Goal: Information Seeking & Learning: Check status

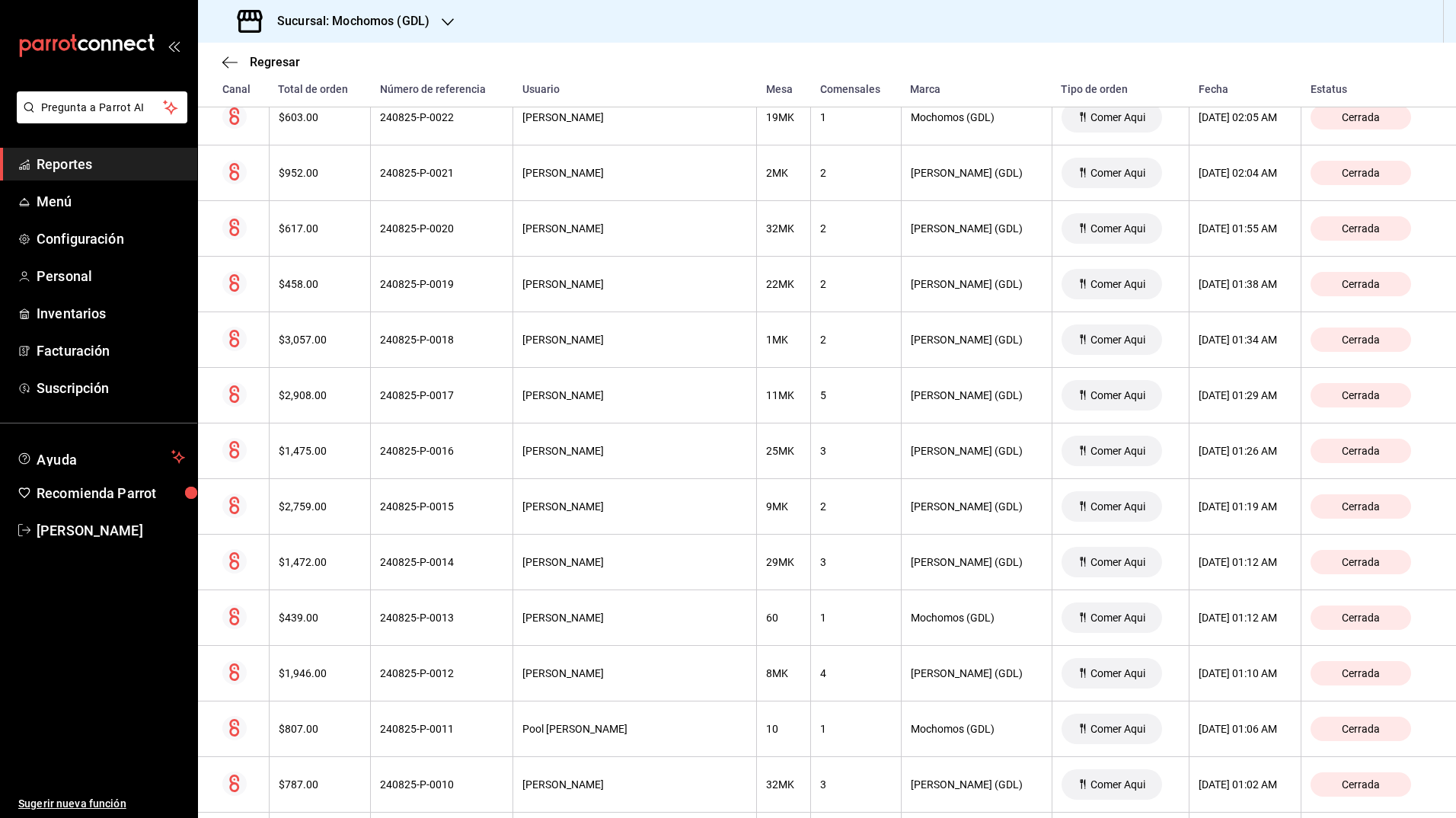
scroll to position [314, 0]
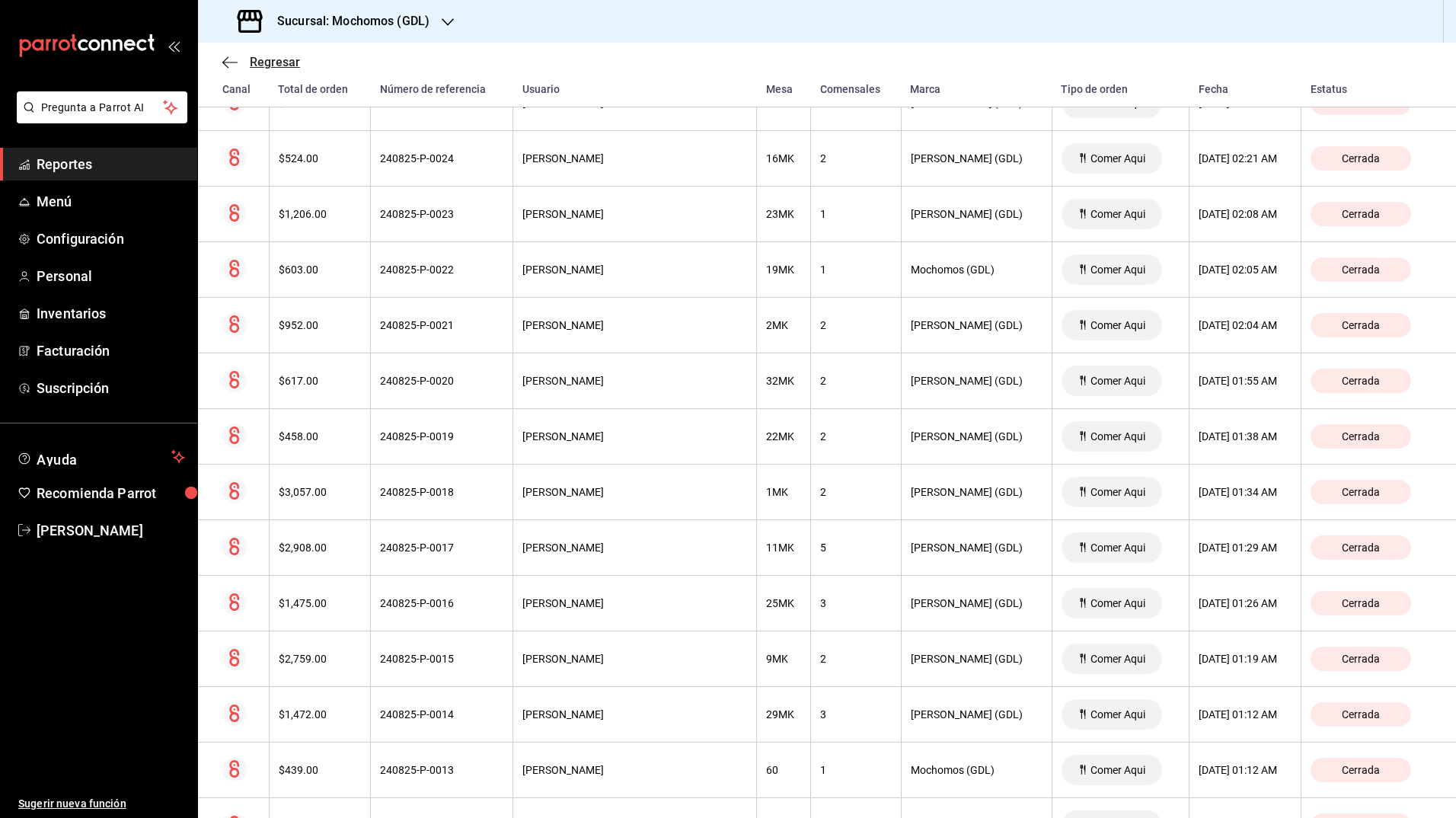
click at [247, 58] on span "Regresar" at bounding box center [261, 61] width 78 height 15
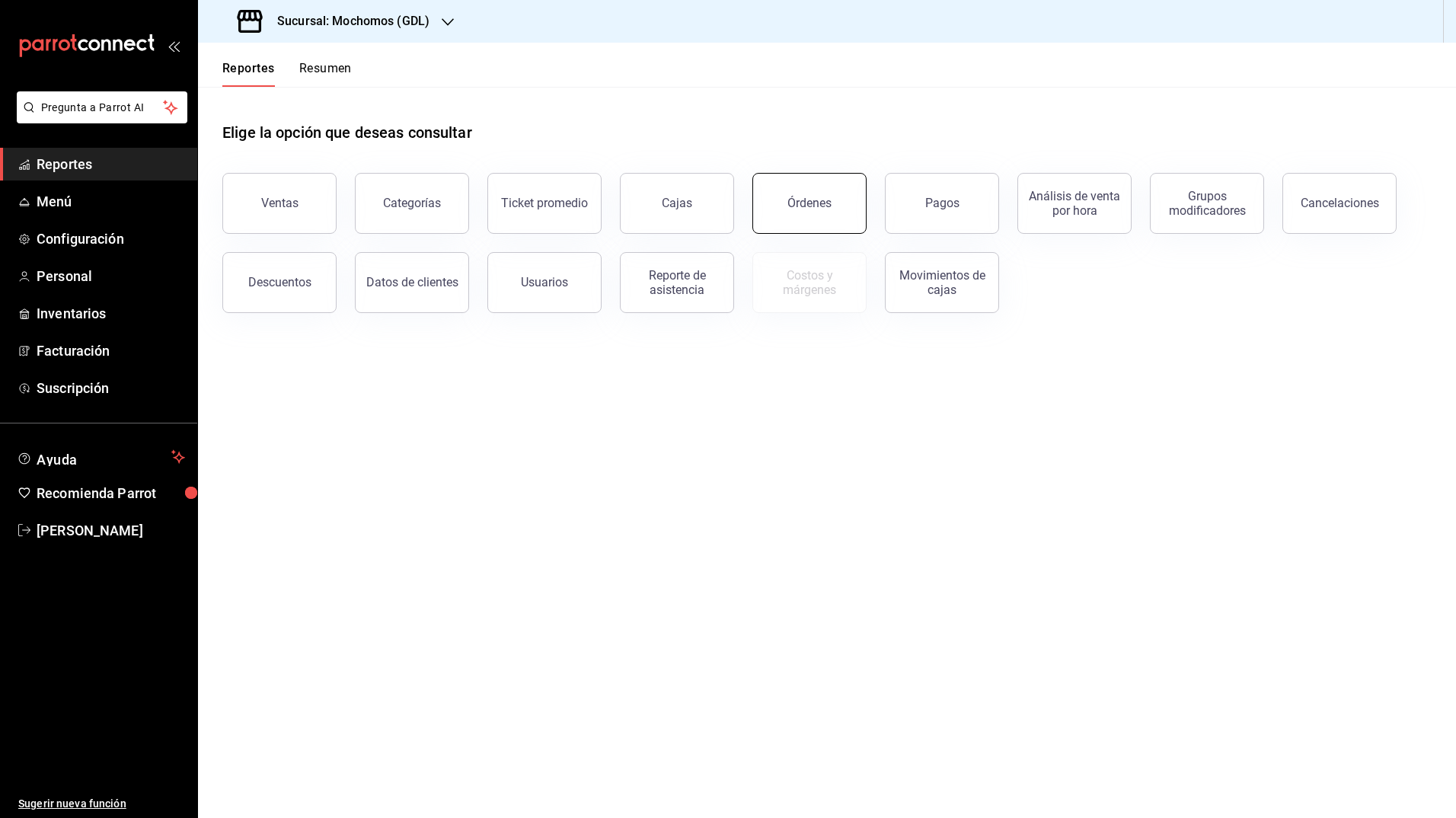
click at [811, 203] on div "Órdenes" at bounding box center [808, 203] width 44 height 15
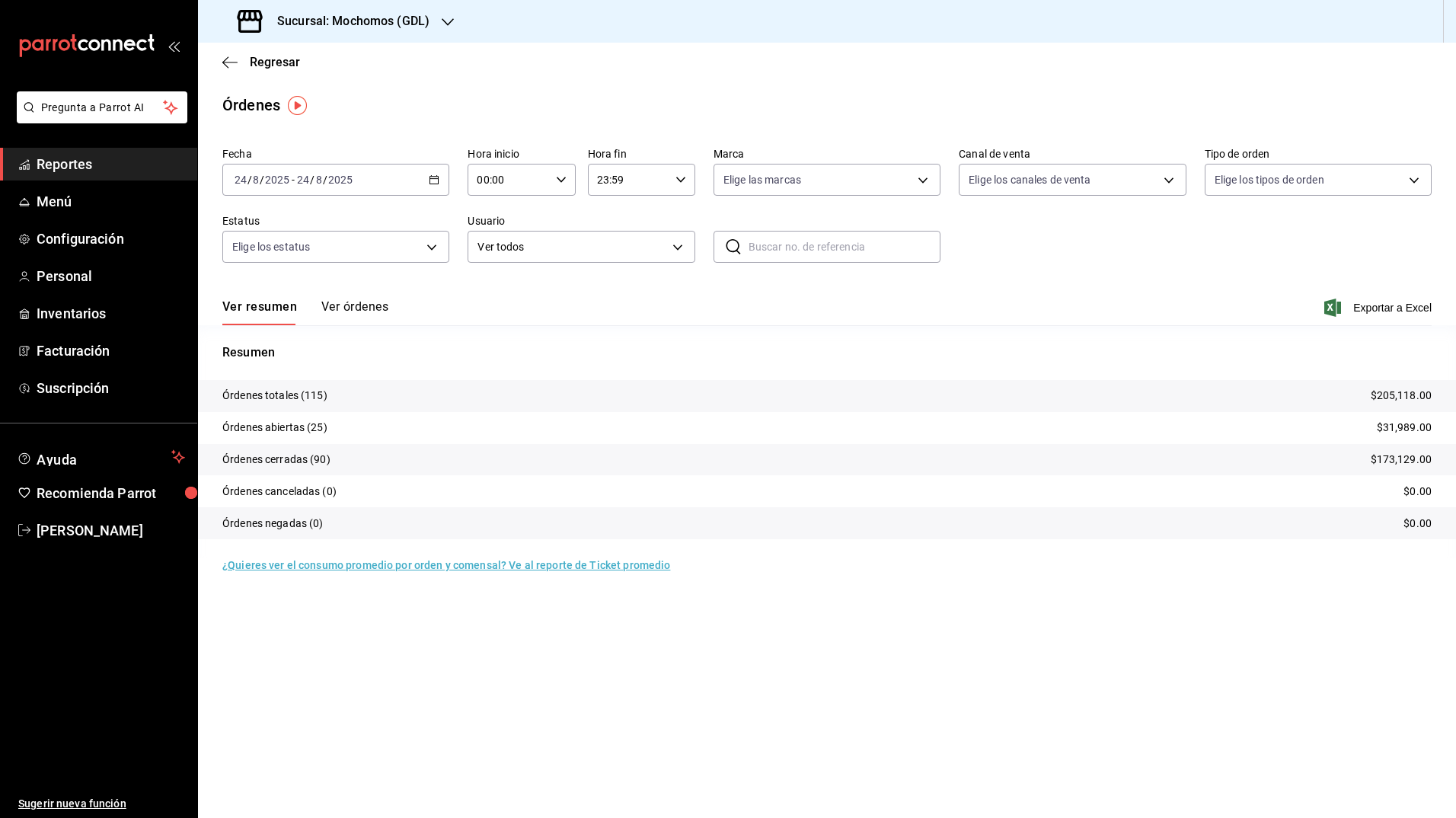
click at [439, 183] on \(Stroke\) "button" at bounding box center [433, 179] width 9 height 9
click at [300, 387] on li "Rango de fechas" at bounding box center [295, 397] width 142 height 34
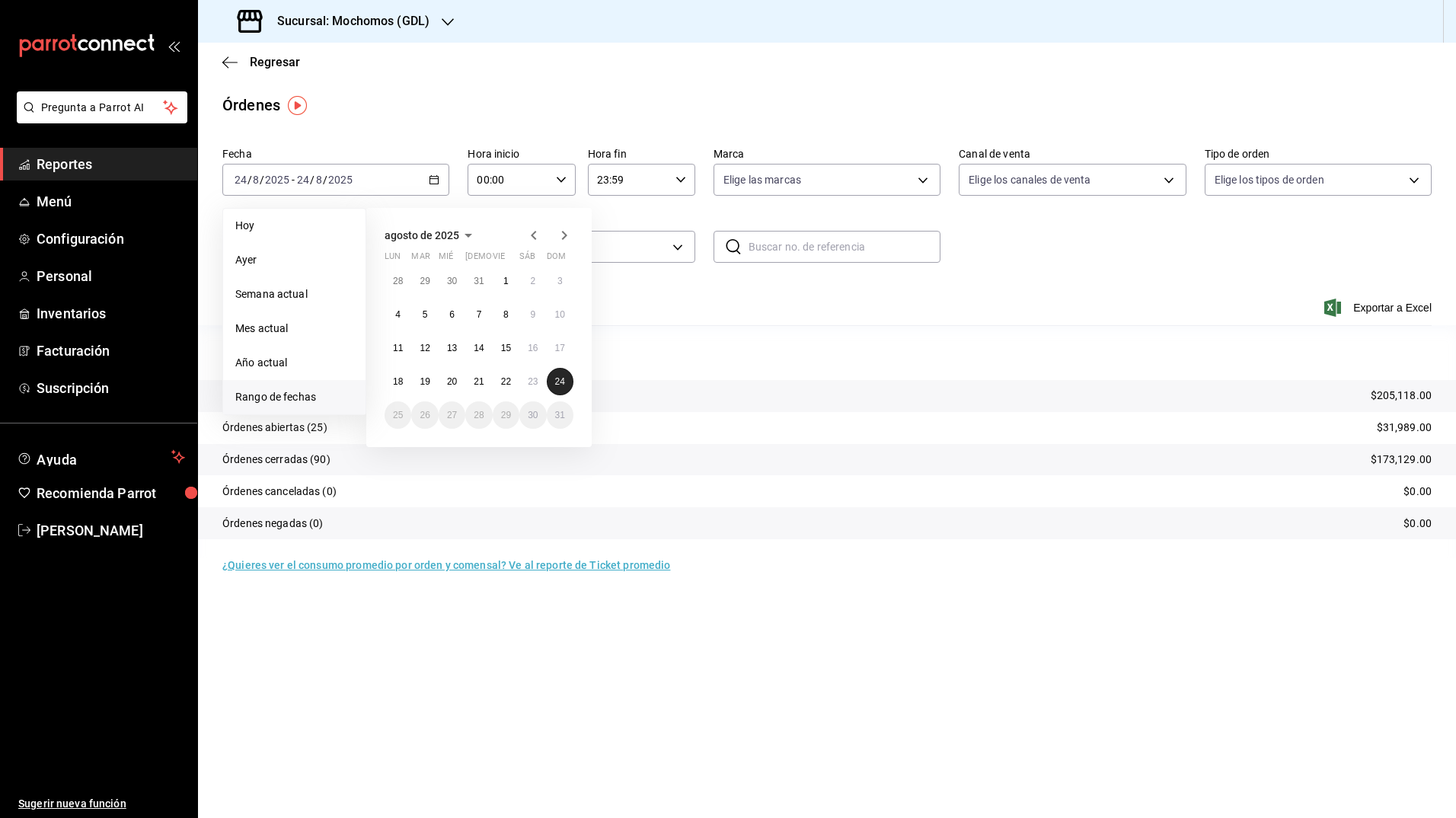
click at [558, 383] on abbr "24" at bounding box center [560, 381] width 10 height 11
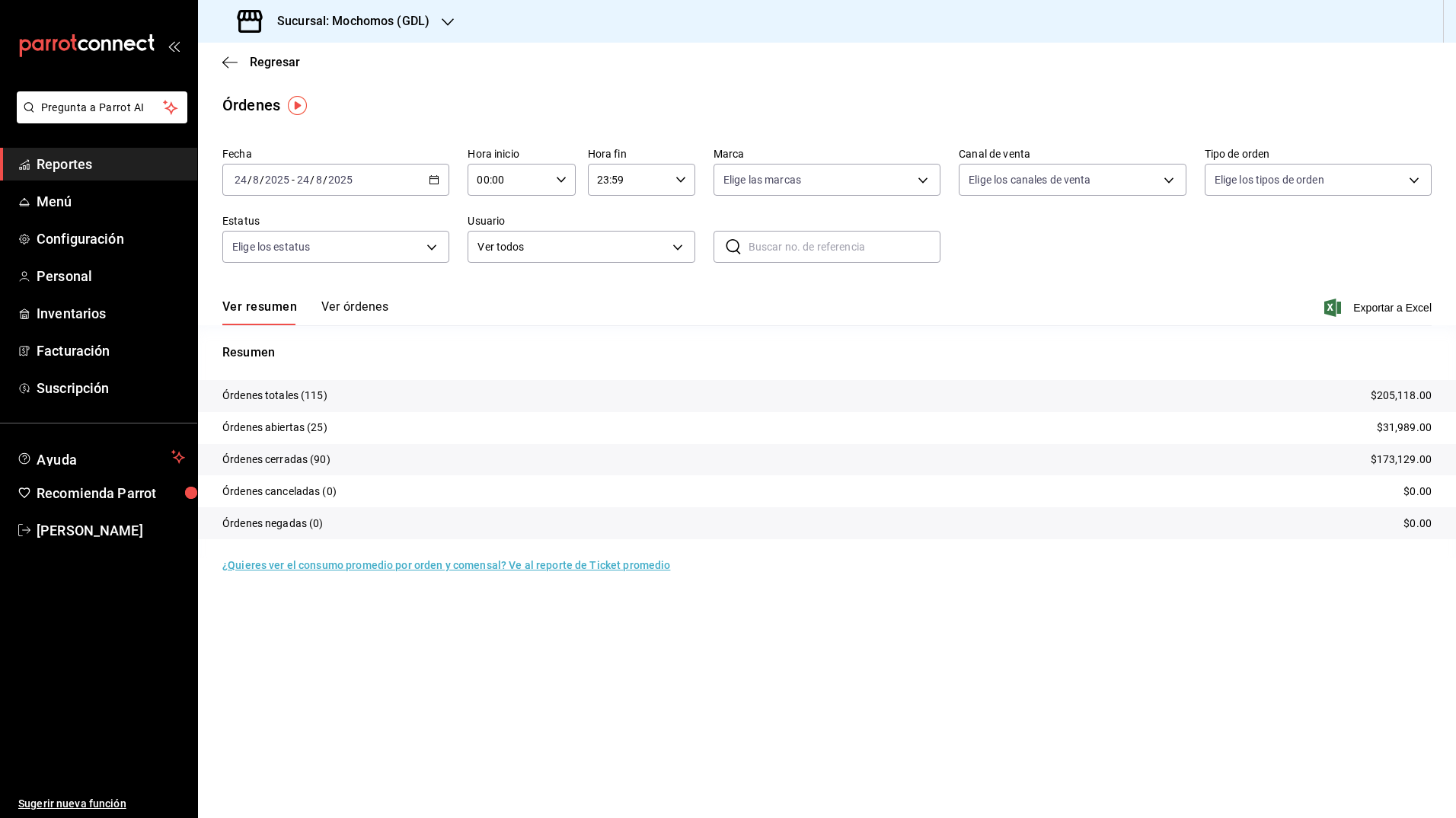
click at [679, 298] on div "Ver resumen Ver órdenes Exportar a Excel" at bounding box center [827, 302] width 1209 height 44
click at [436, 181] on icon "button" at bounding box center [434, 179] width 11 height 11
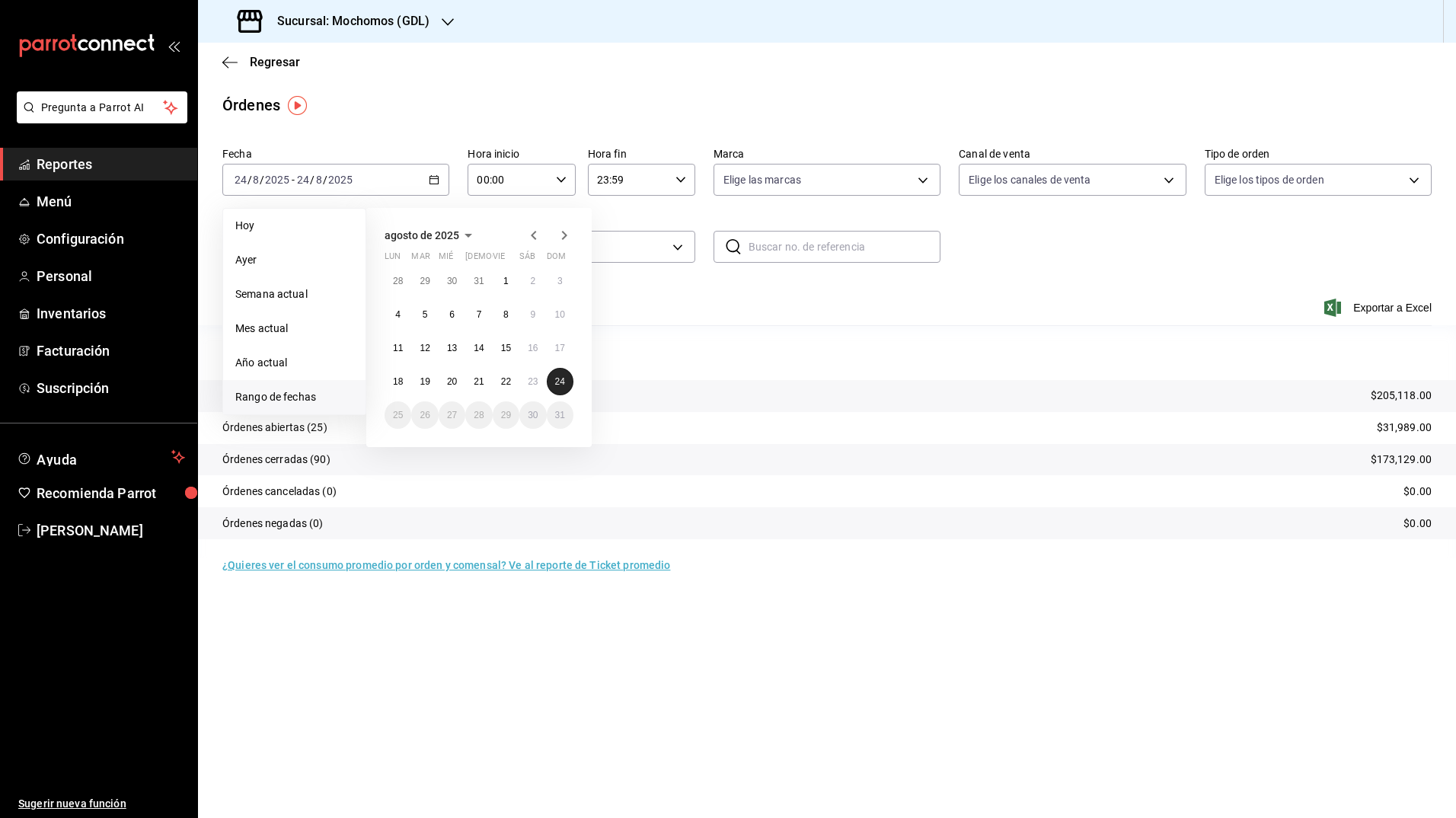
click at [558, 386] on abbr "24" at bounding box center [560, 381] width 10 height 11
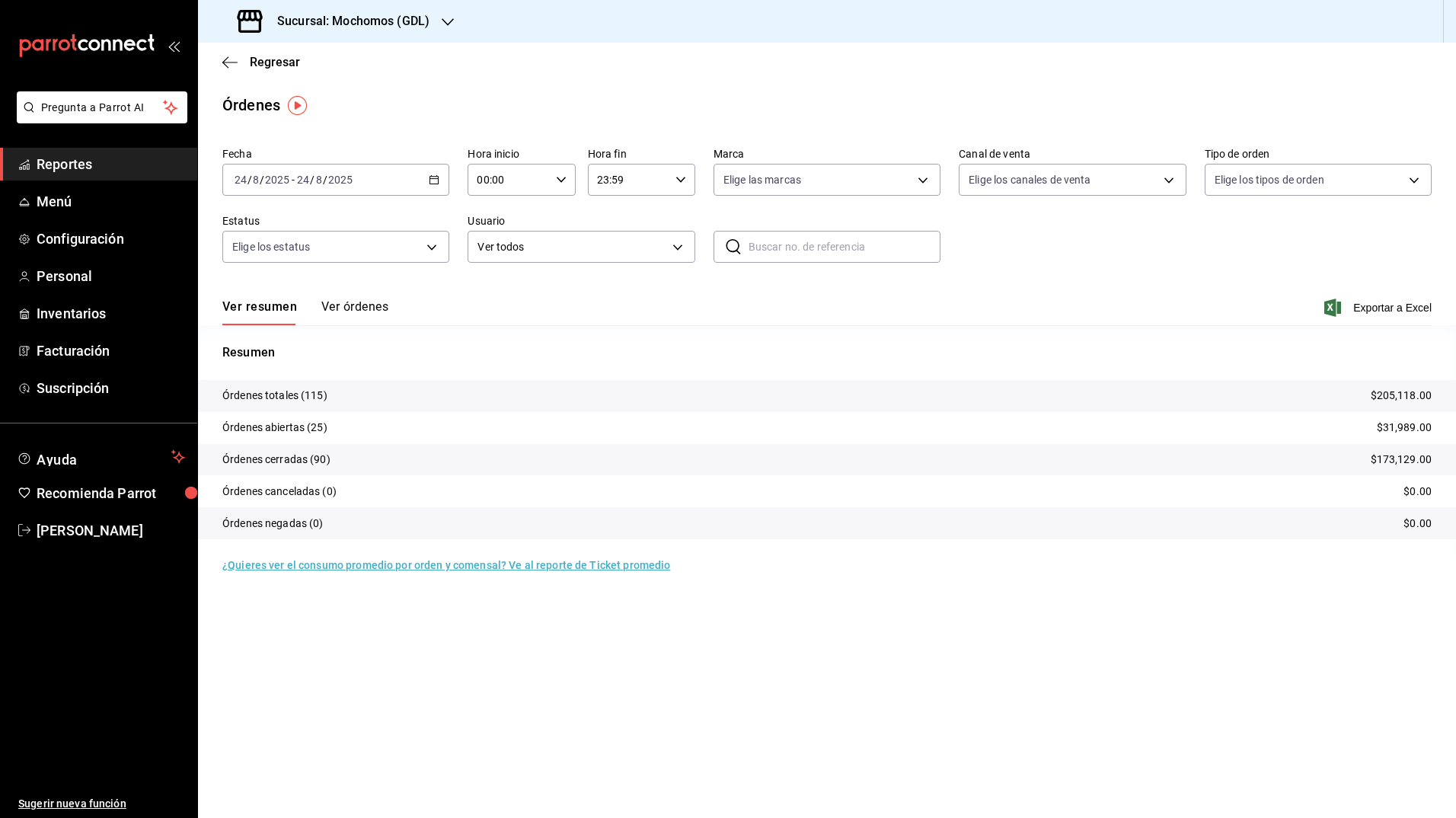
click at [363, 305] on button "Ver órdenes" at bounding box center [354, 312] width 67 height 26
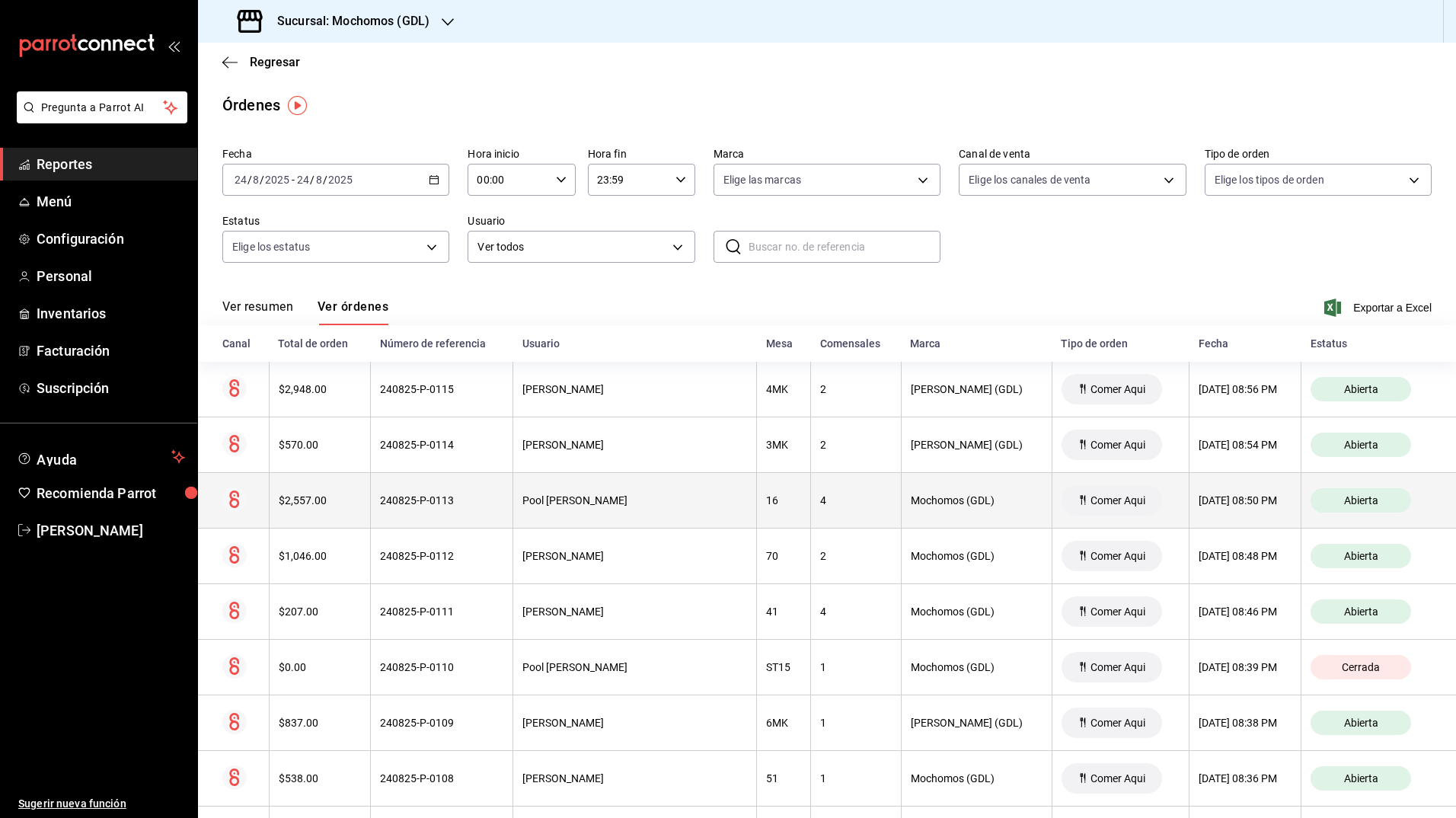
click at [924, 505] on div "Mochomos (GDL)" at bounding box center [976, 500] width 132 height 12
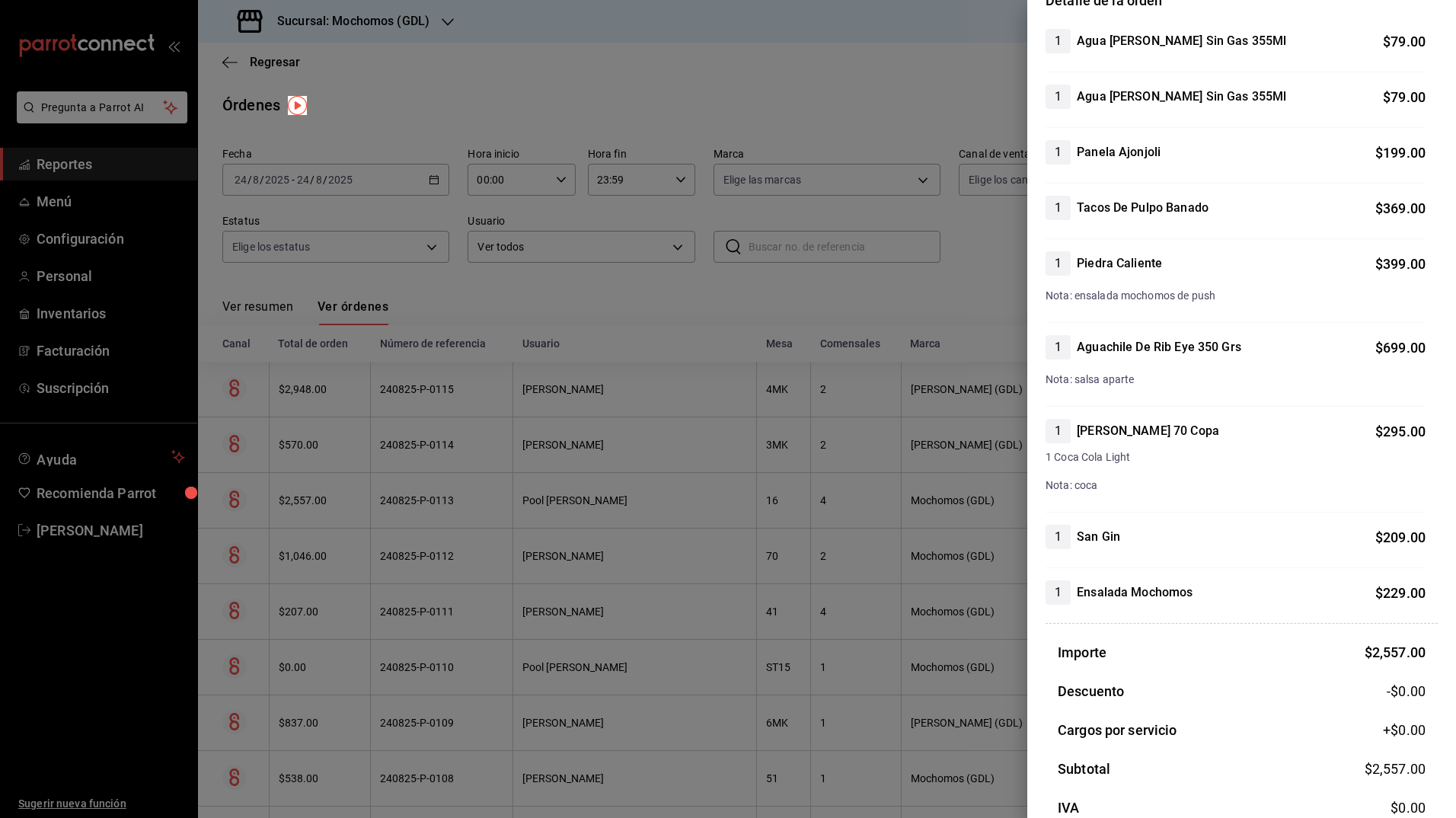
scroll to position [165, 0]
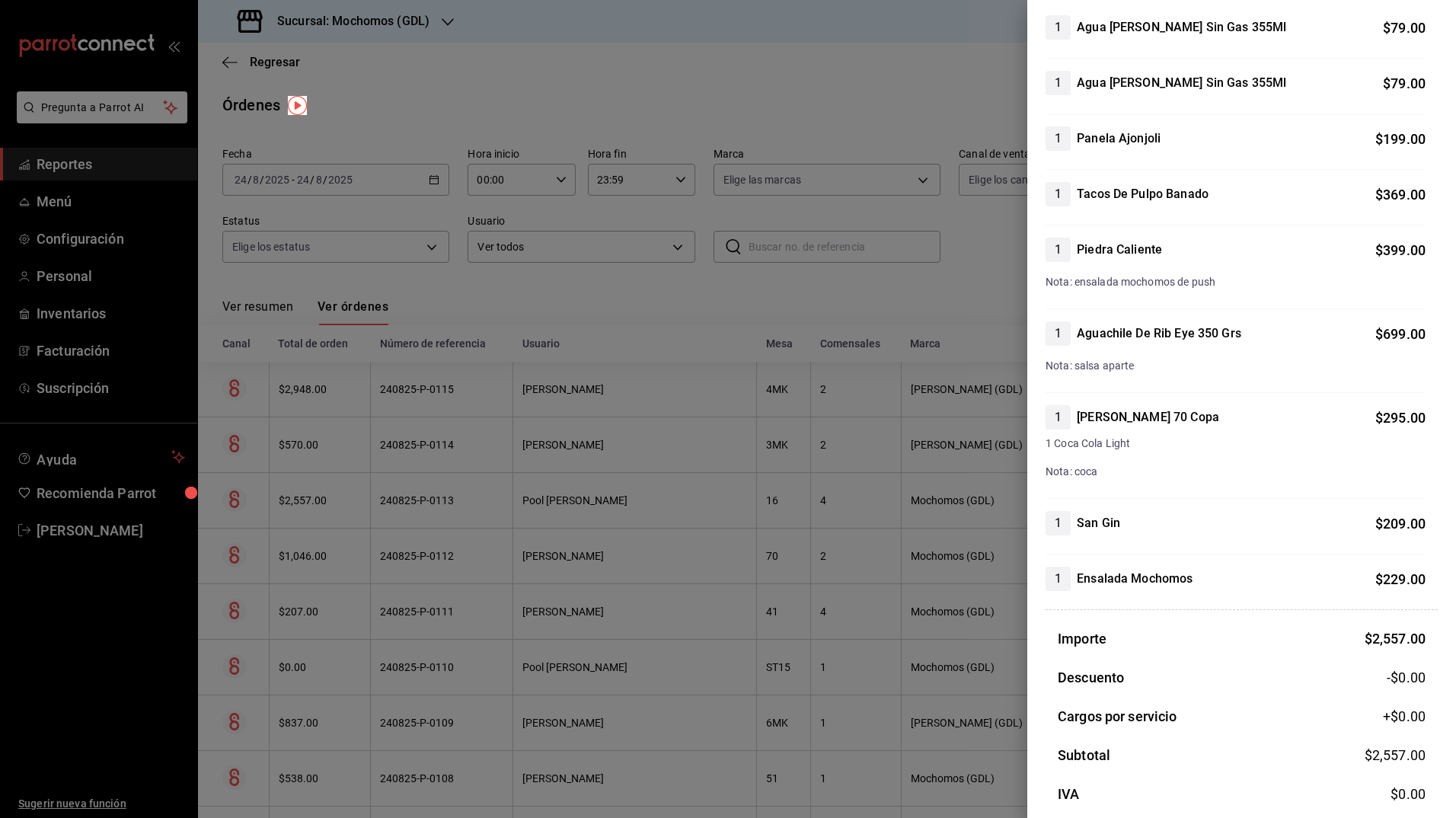
click at [871, 488] on div at bounding box center [728, 409] width 1456 height 818
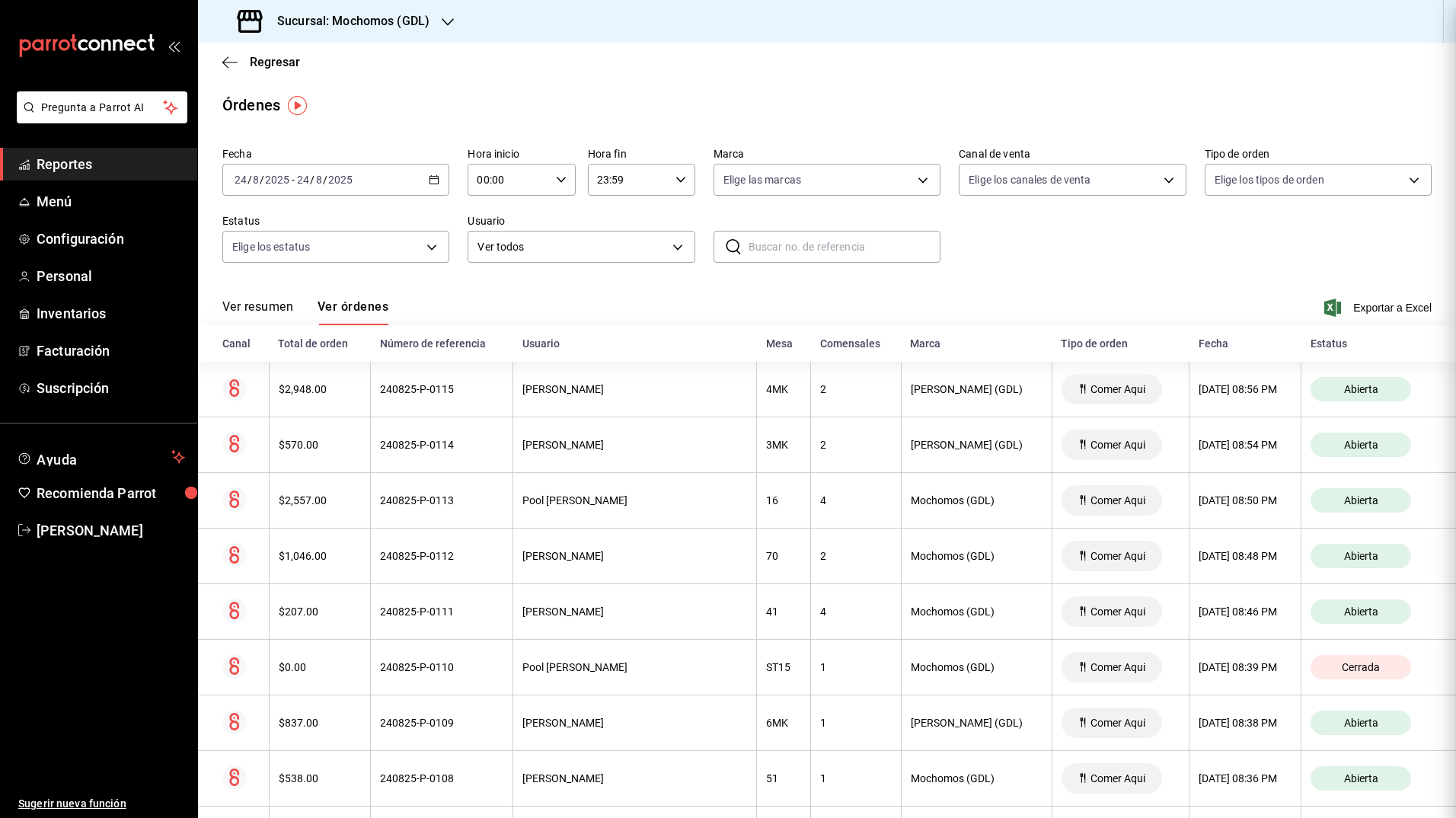
scroll to position [0, 0]
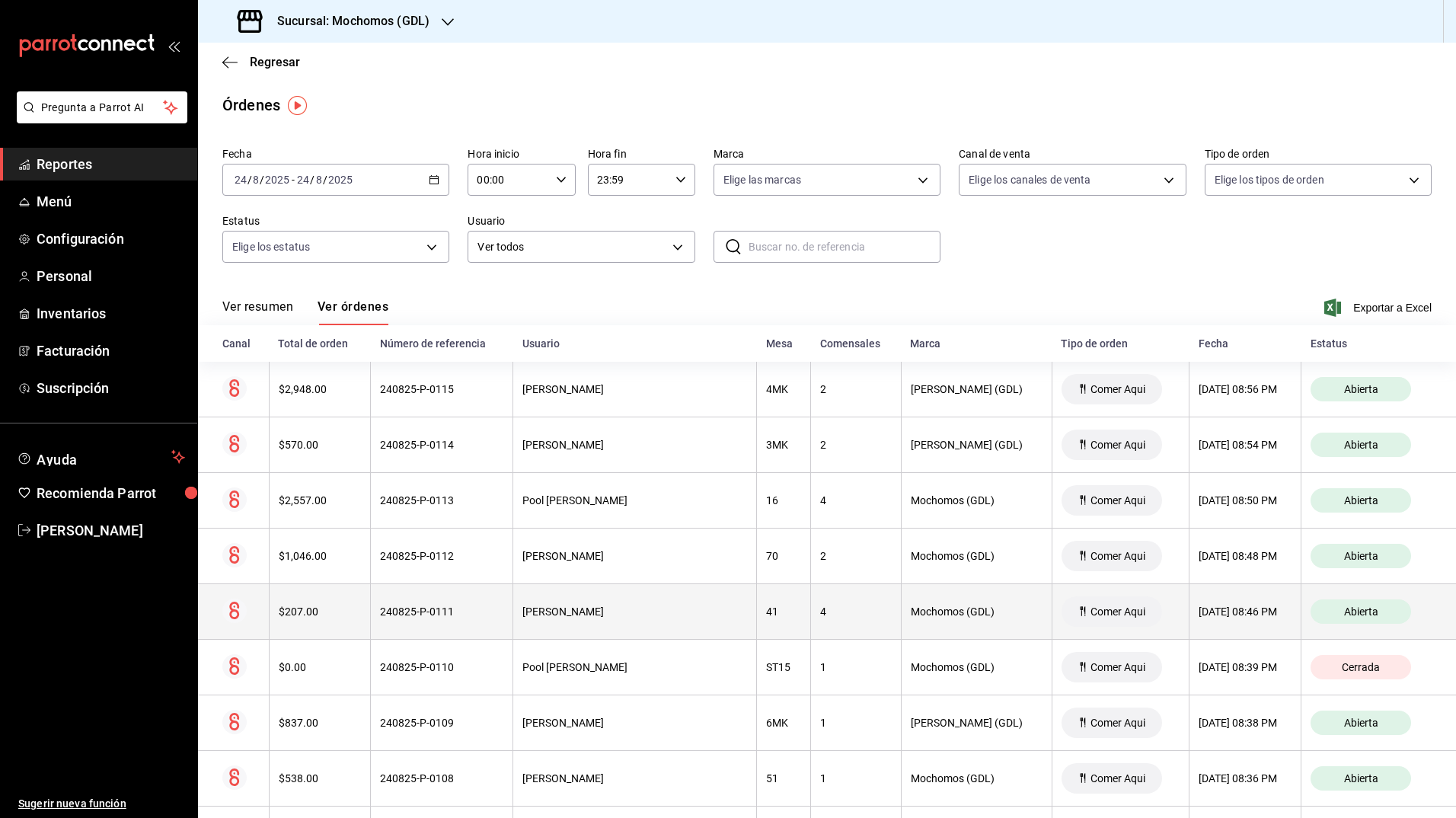
click at [825, 624] on th "4" at bounding box center [856, 611] width 90 height 56
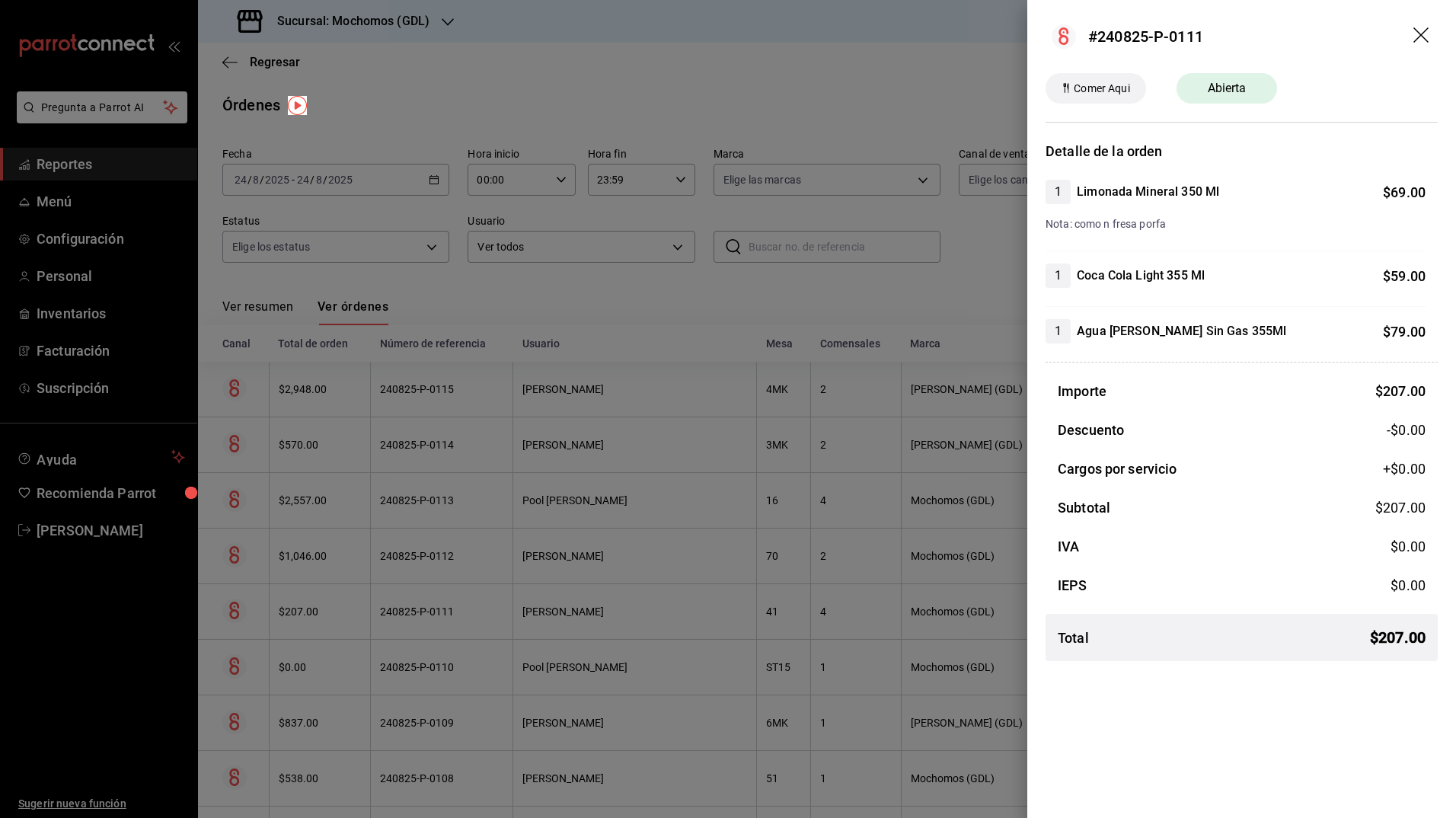
click at [873, 594] on div at bounding box center [728, 409] width 1456 height 818
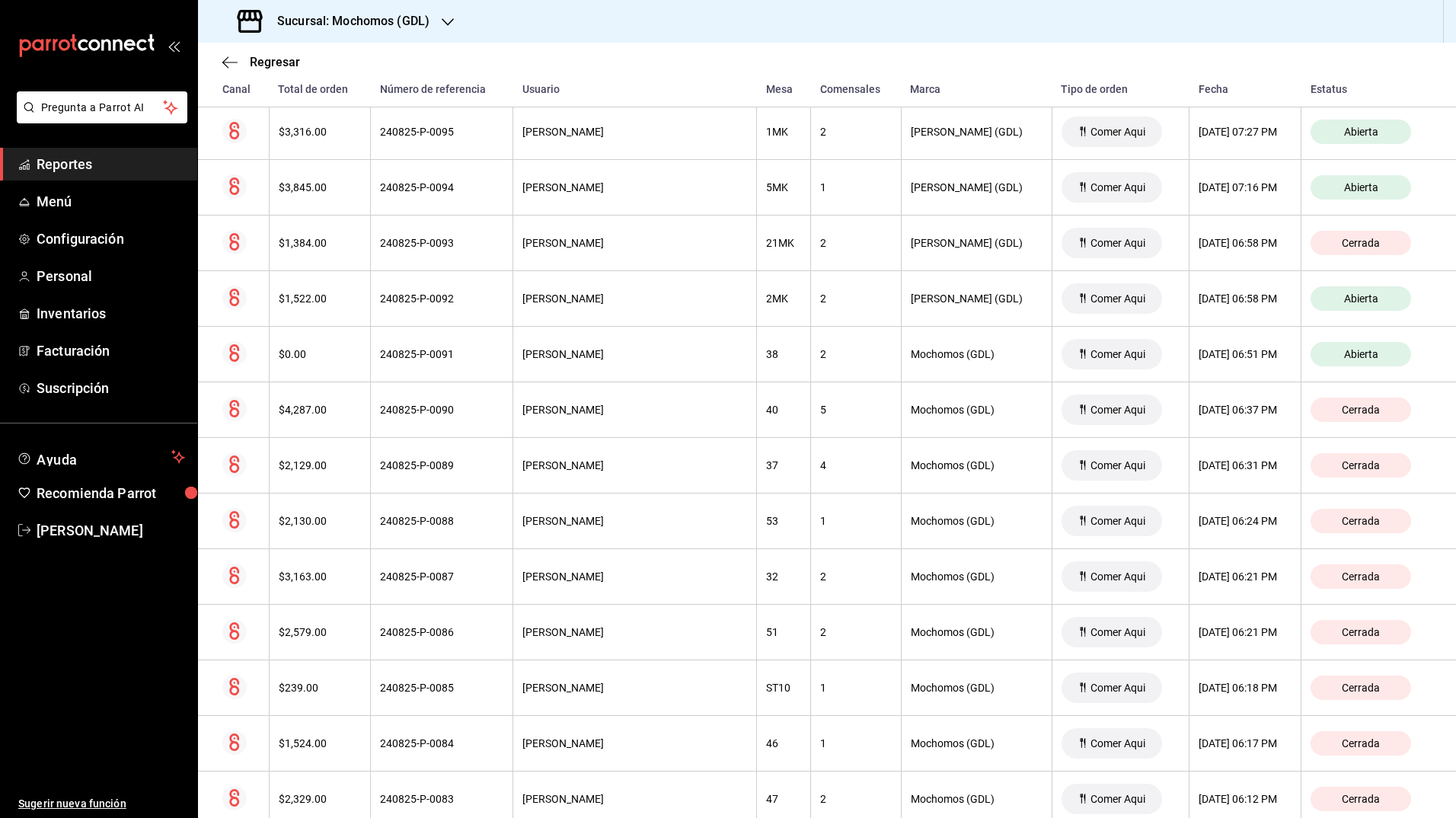
scroll to position [1397, 0]
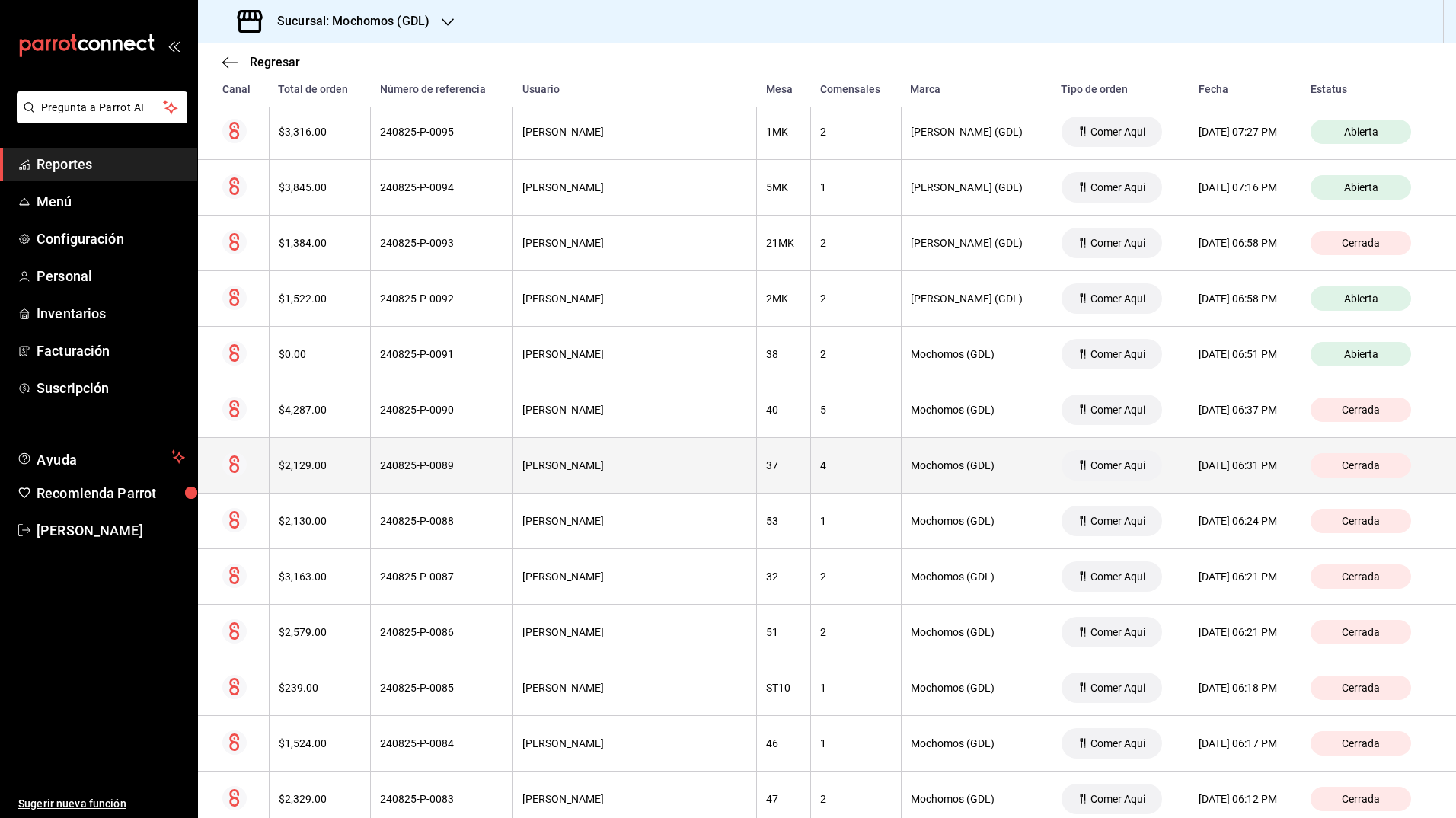
click at [836, 468] on div "4" at bounding box center [855, 465] width 71 height 12
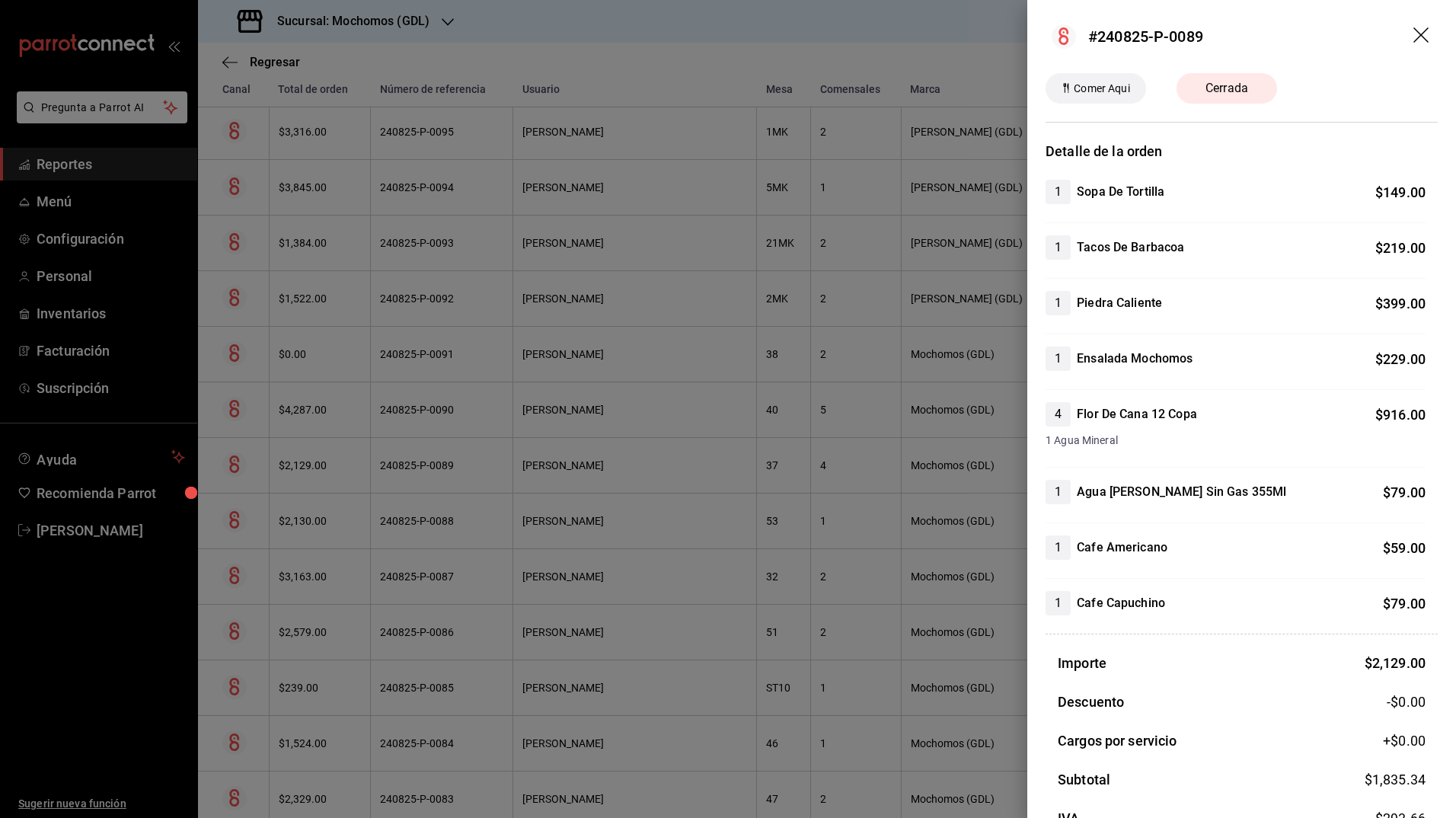
click at [950, 468] on div at bounding box center [728, 409] width 1456 height 818
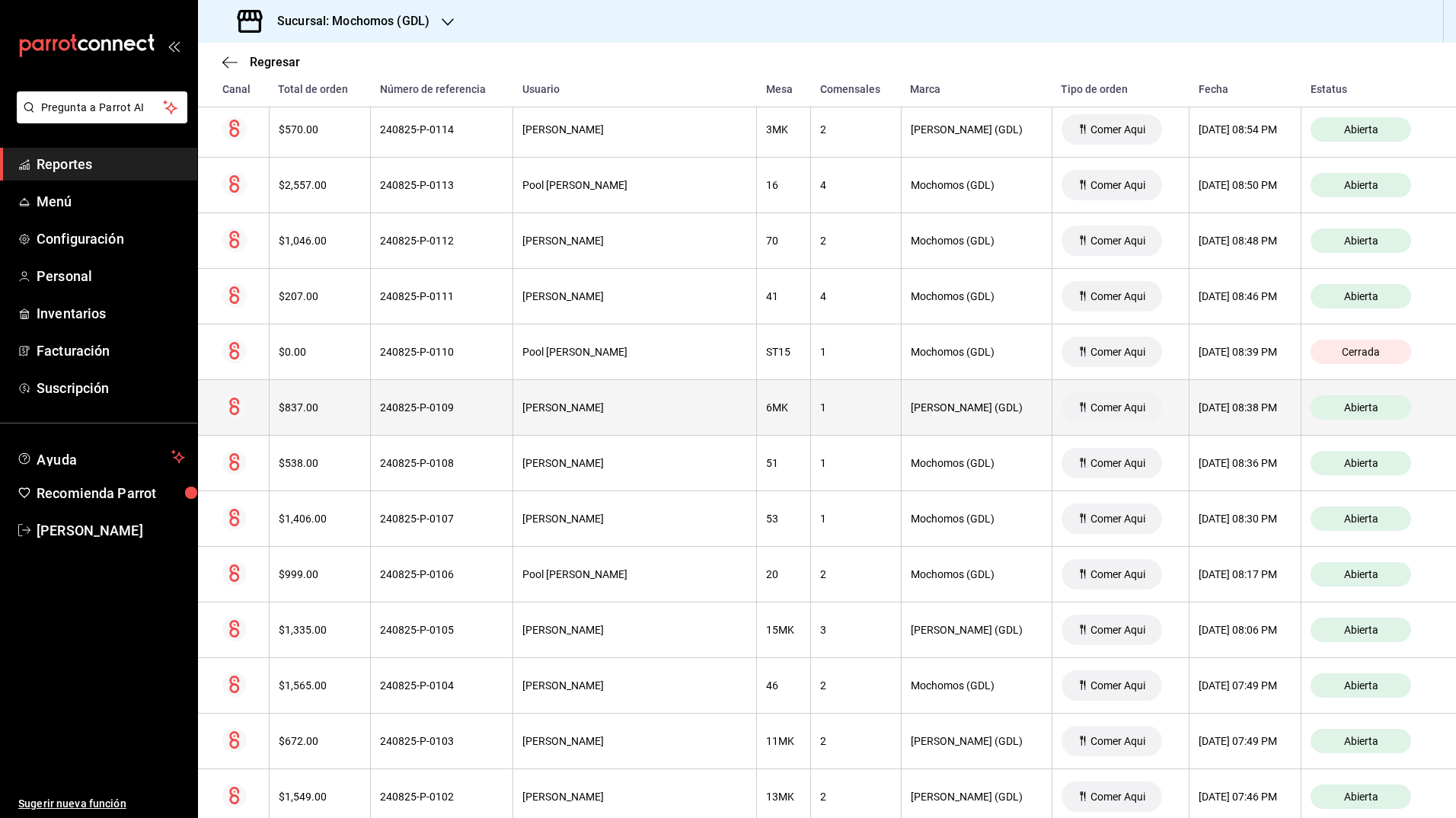
scroll to position [344, 0]
click at [836, 409] on div "1" at bounding box center [855, 407] width 71 height 12
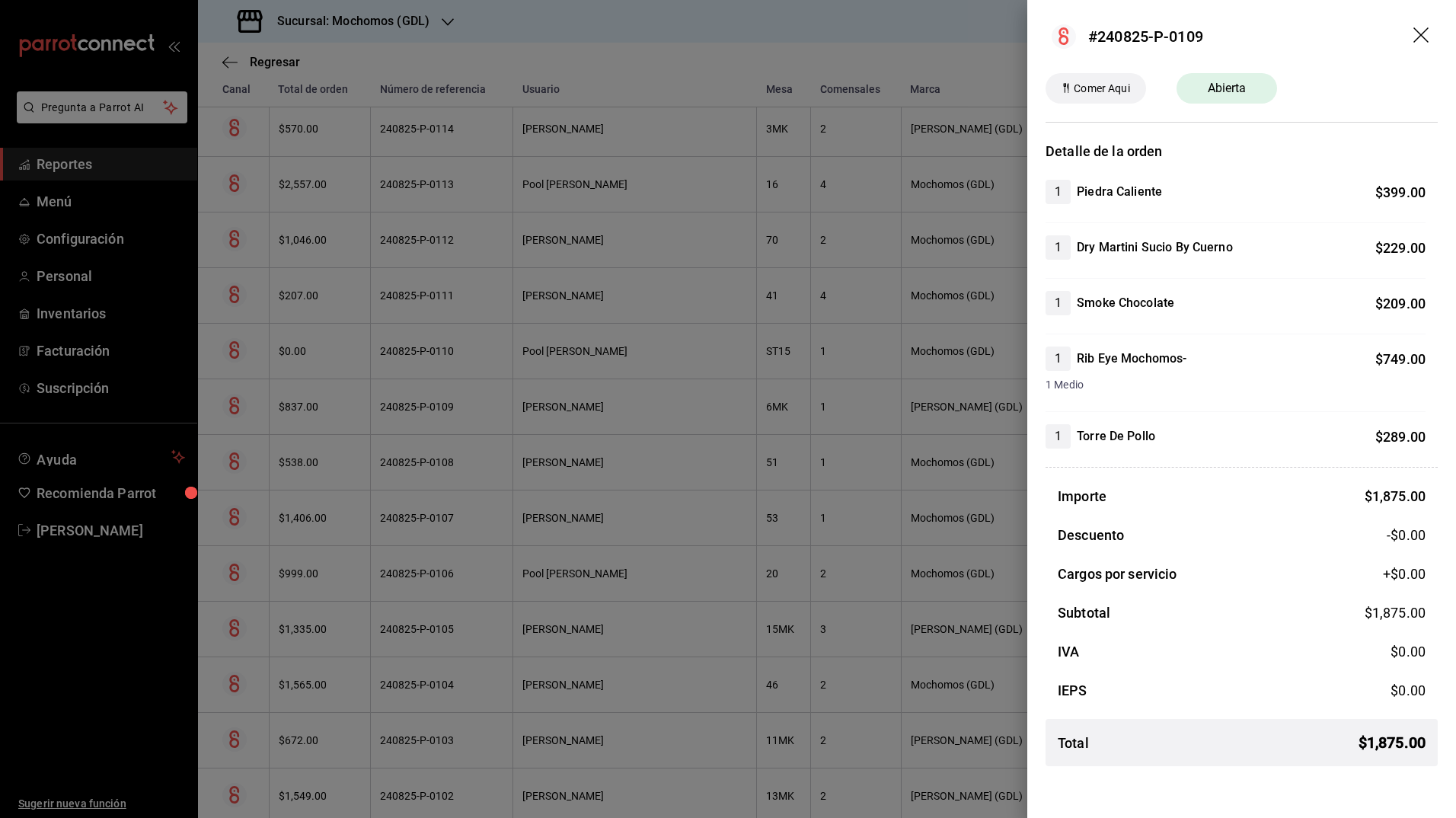
click at [822, 329] on div at bounding box center [728, 409] width 1456 height 818
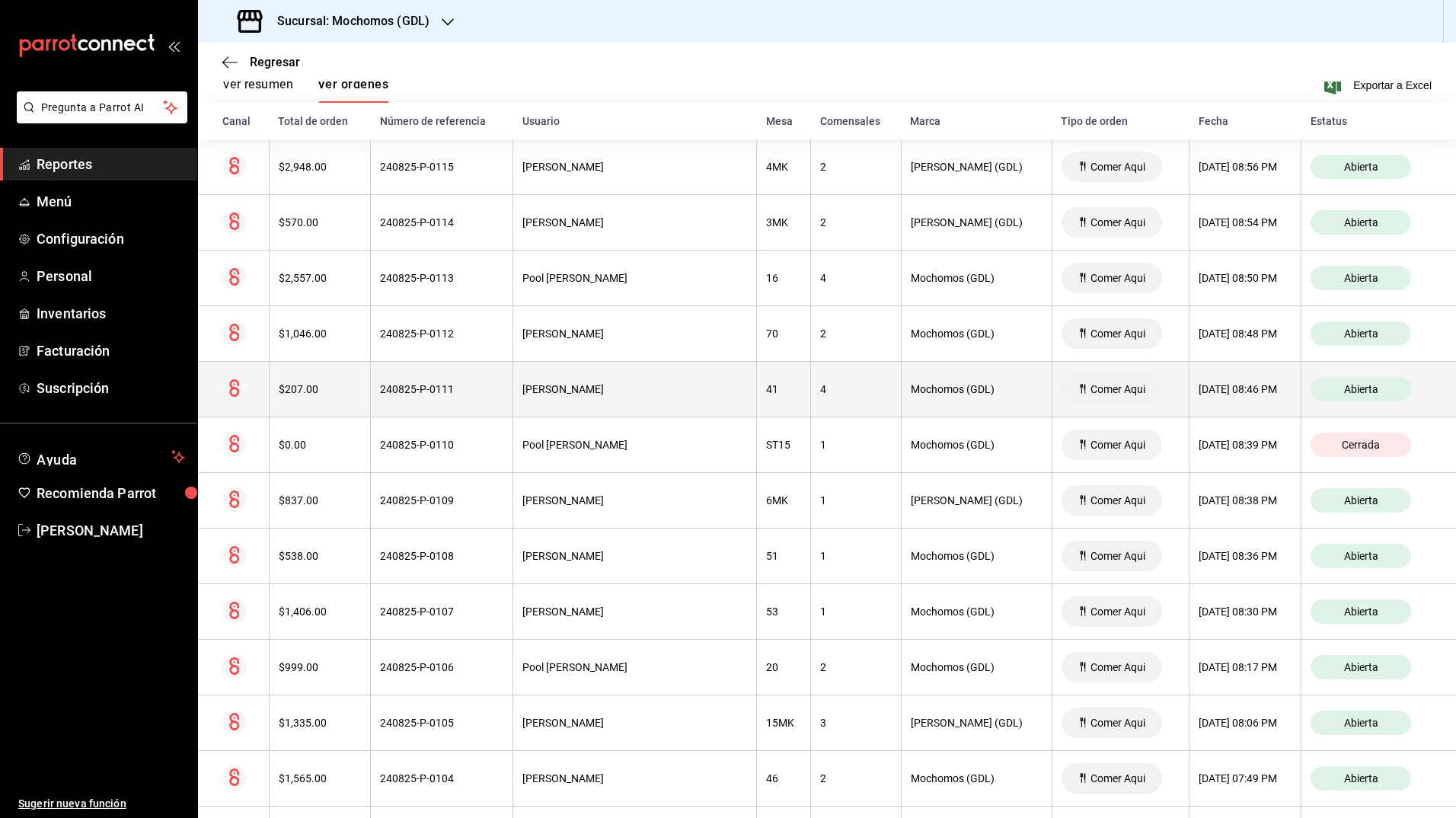
scroll to position [0, 0]
